Goal: Check status: Check status

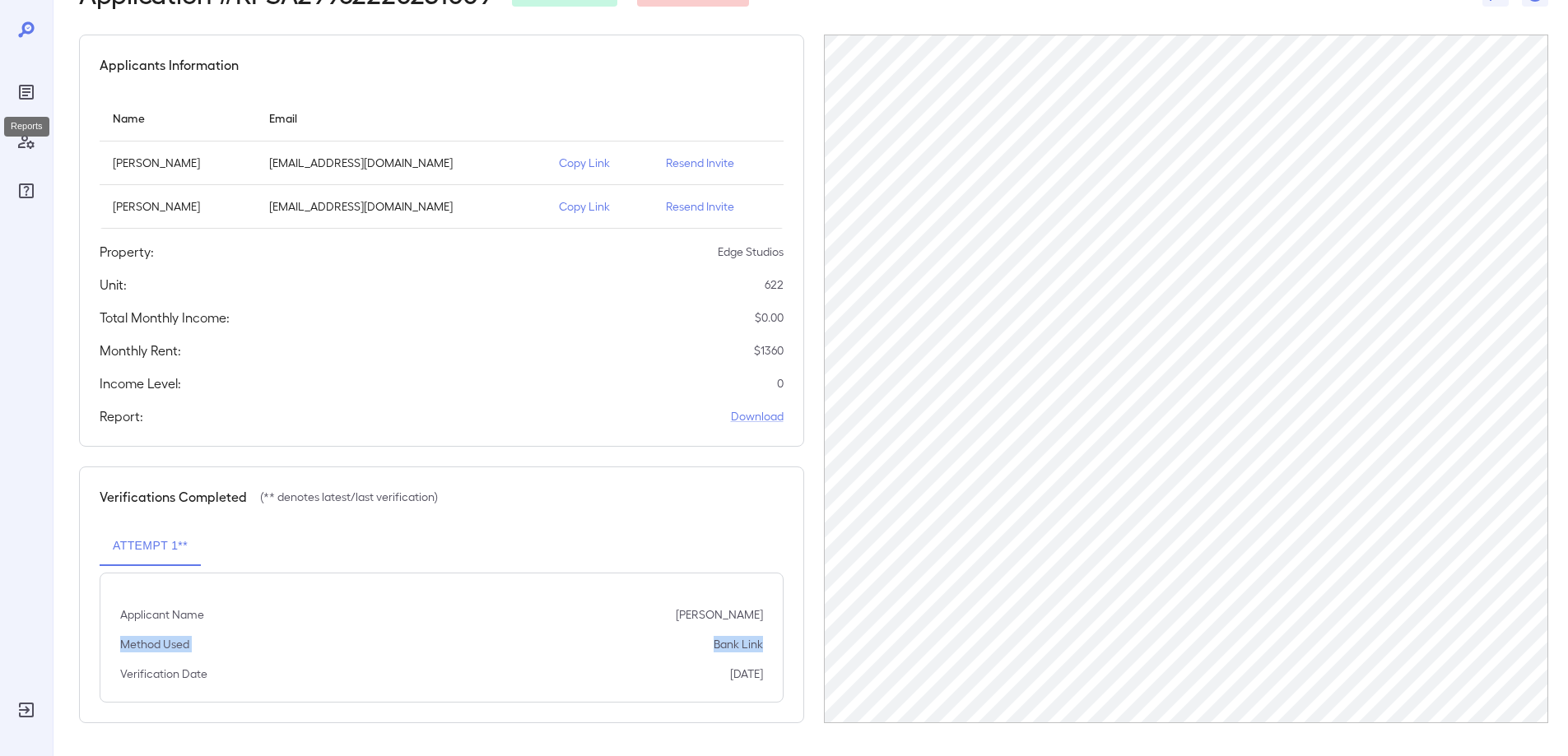
click at [20, 89] on icon "Reports" at bounding box center [26, 92] width 15 height 15
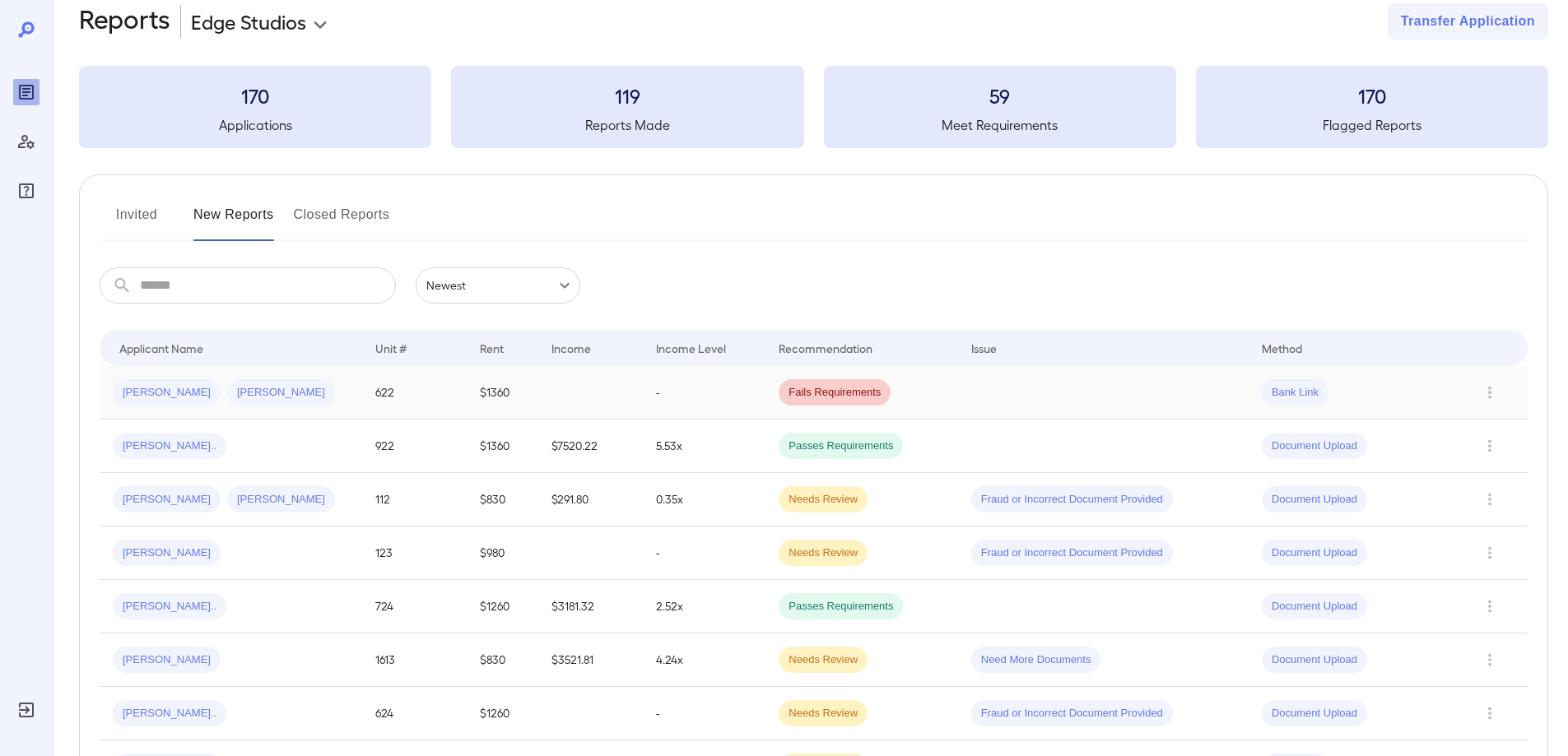
click at [629, 389] on td at bounding box center [590, 393] width 104 height 54
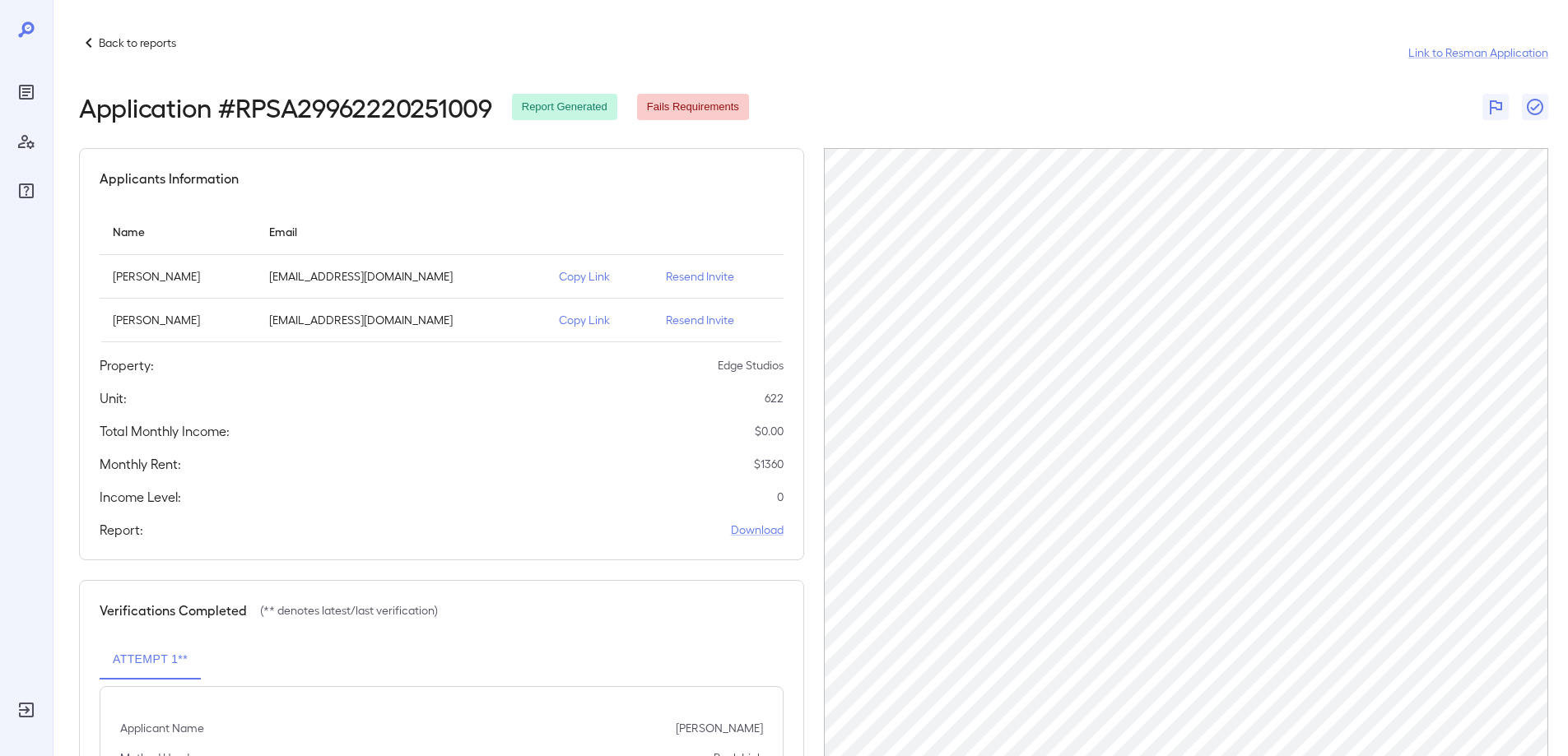
click at [12, 104] on div at bounding box center [26, 378] width 53 height 756
click at [12, 90] on div at bounding box center [26, 378] width 53 height 756
click at [23, 87] on icon "Reports" at bounding box center [26, 92] width 19 height 19
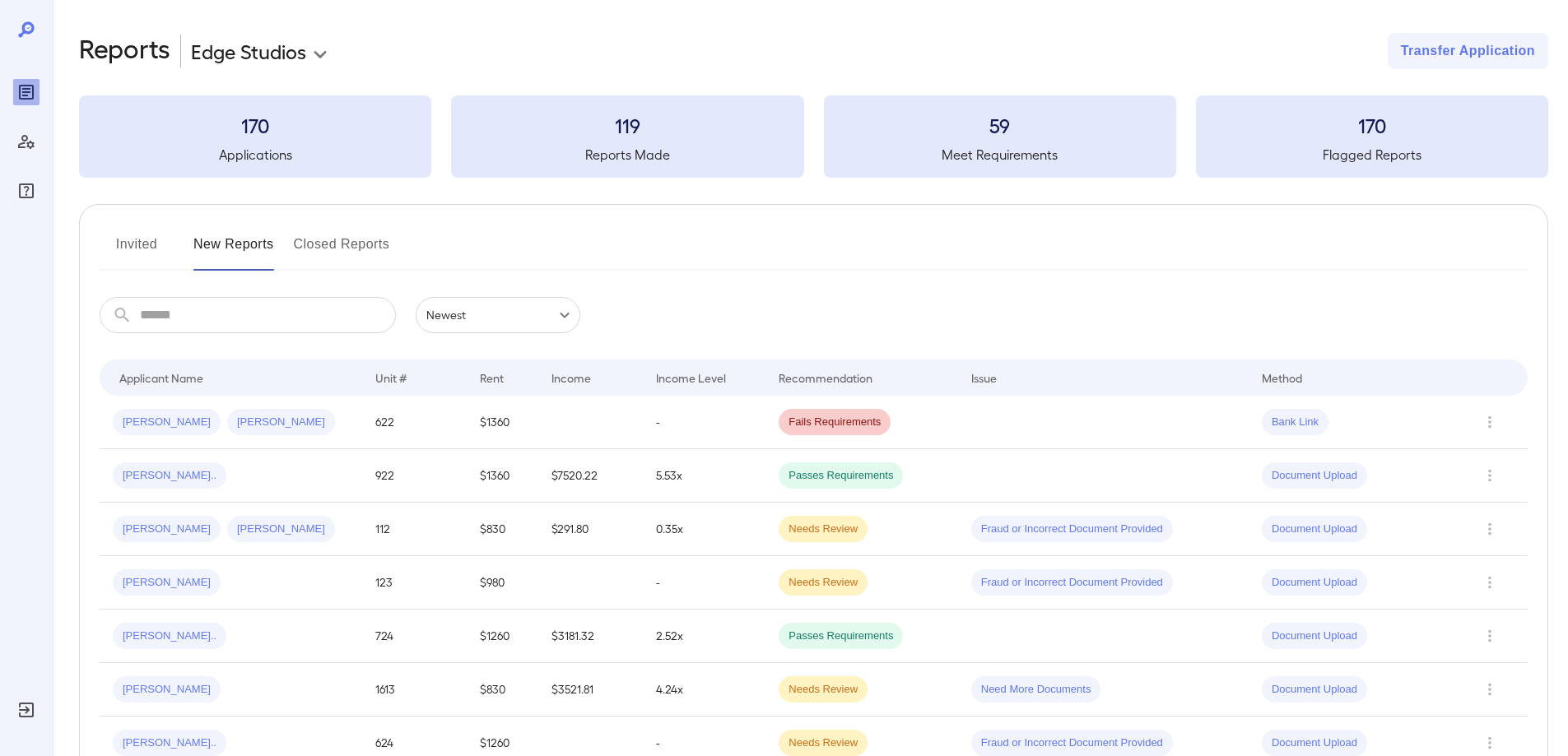
drag, startPoint x: 82, startPoint y: 385, endPoint x: 0, endPoint y: 789, distance: 412.2
click at [646, 475] on td "5.53x" at bounding box center [704, 475] width 123 height 54
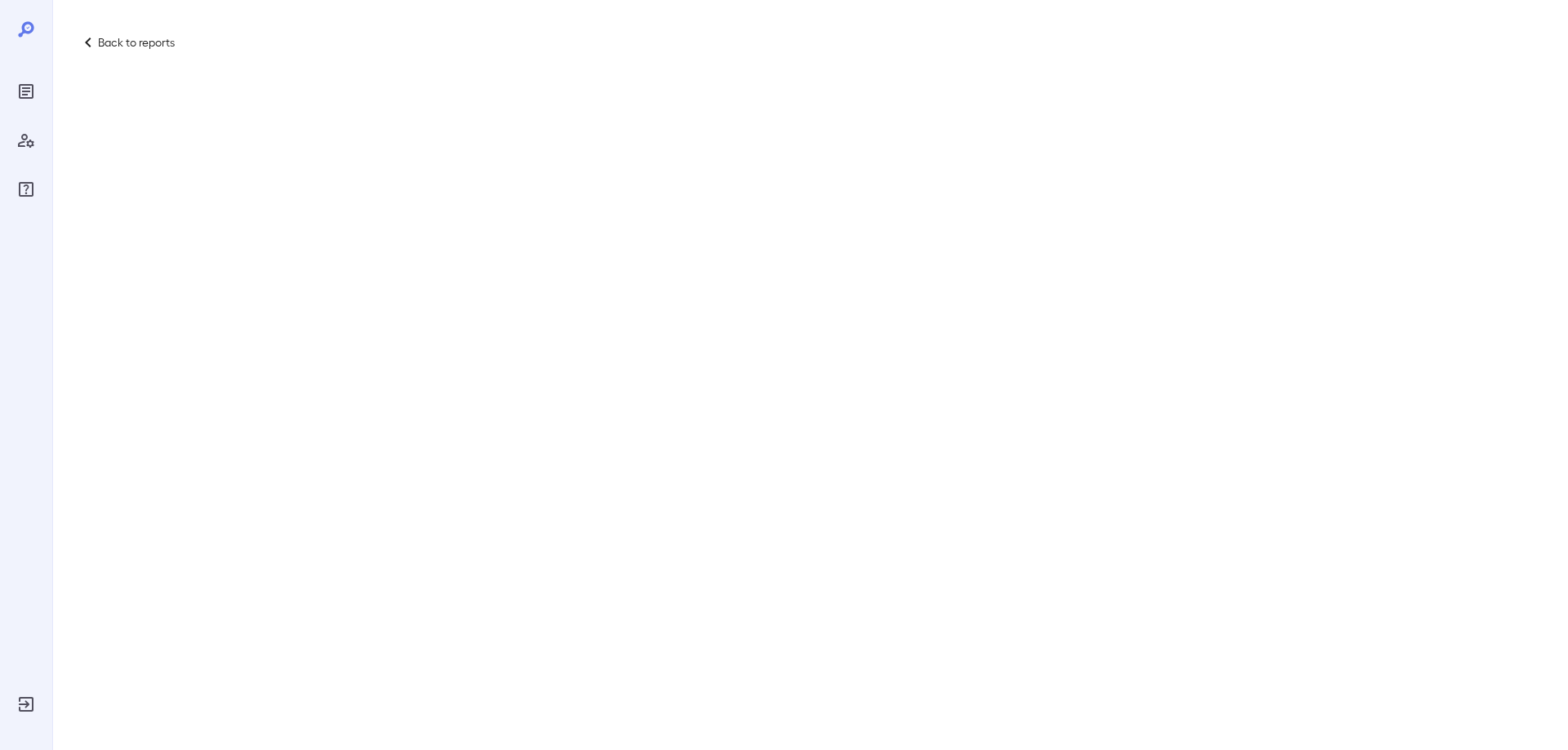
click at [69, 438] on div "Back to reports" at bounding box center [784, 375] width 1568 height 750
